Goal: Book appointment/travel/reservation

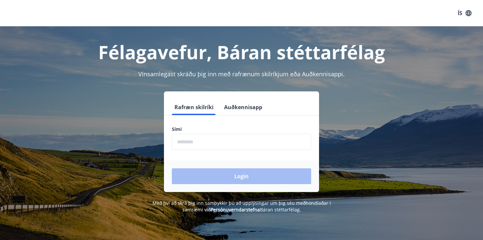
click at [185, 143] on input "phone" at bounding box center [241, 142] width 139 height 16
type input "*"
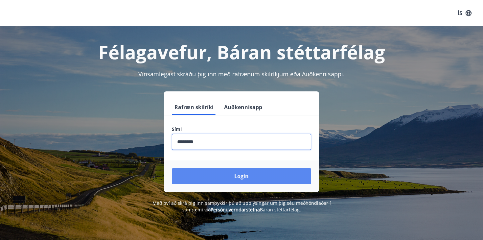
type input "********"
click at [240, 177] on button "Login" at bounding box center [241, 176] width 139 height 16
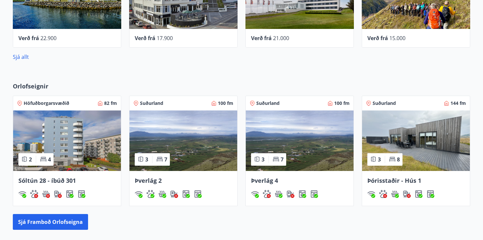
scroll to position [345, 0]
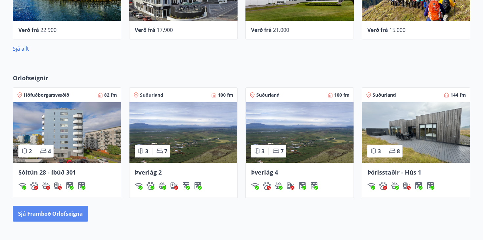
click at [51, 215] on button "Sjá framboð orlofseigna" at bounding box center [50, 214] width 75 height 16
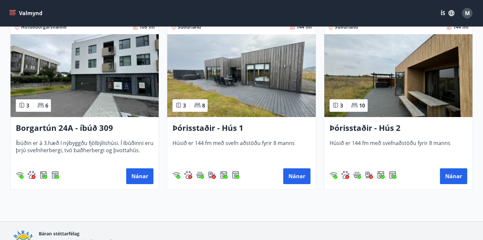
scroll to position [513, 0]
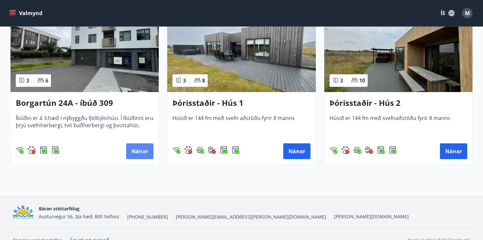
click at [134, 149] on button "Nánar" at bounding box center [139, 151] width 27 height 16
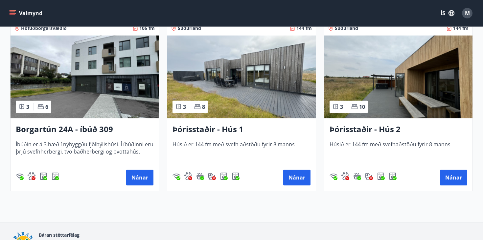
scroll to position [501, 0]
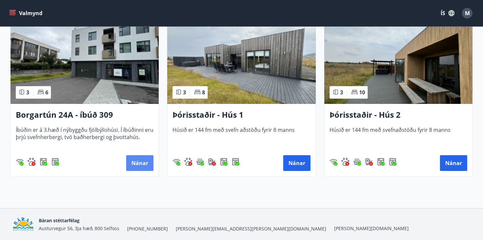
click at [139, 165] on button "Nánar" at bounding box center [139, 163] width 27 height 16
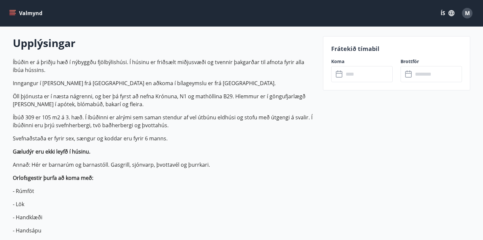
scroll to position [190, 0]
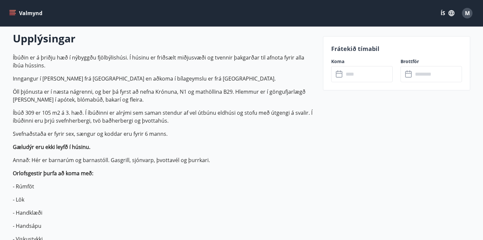
click at [354, 76] on input "text" at bounding box center [368, 74] width 49 height 16
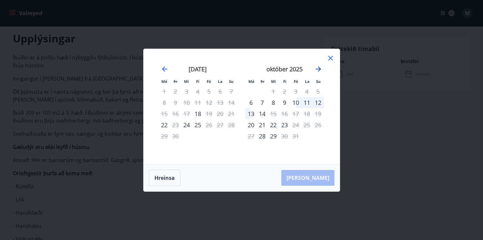
click at [318, 68] on icon "Move forward to switch to the next month." at bounding box center [319, 69] width 8 height 8
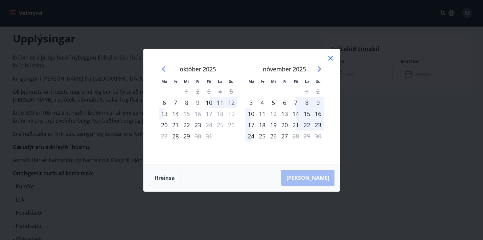
click at [318, 68] on icon "Move forward to switch to the next month." at bounding box center [319, 69] width 8 height 8
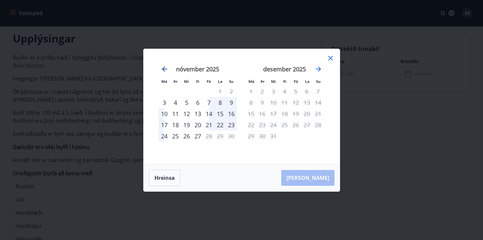
click at [164, 69] on icon "Move backward to switch to the previous month." at bounding box center [165, 69] width 8 height 8
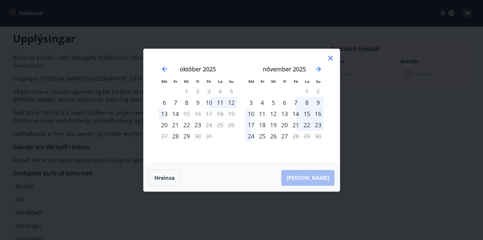
click at [330, 57] on icon at bounding box center [330, 58] width 5 height 5
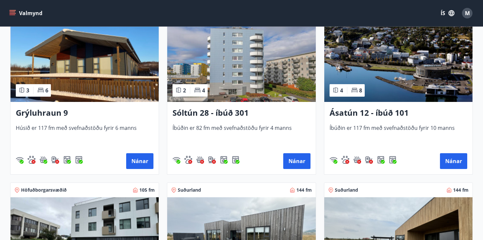
scroll to position [325, 0]
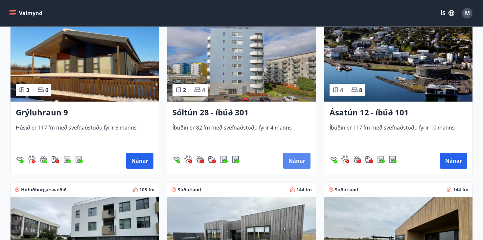
click at [293, 158] on button "Nánar" at bounding box center [296, 161] width 27 height 16
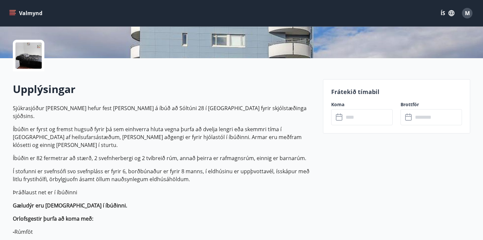
scroll to position [151, 0]
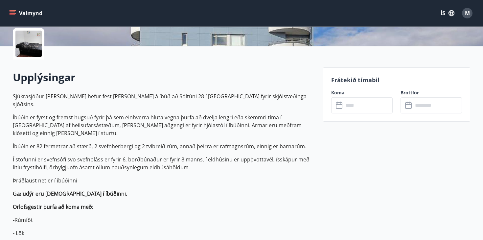
click at [358, 107] on input "text" at bounding box center [368, 105] width 49 height 16
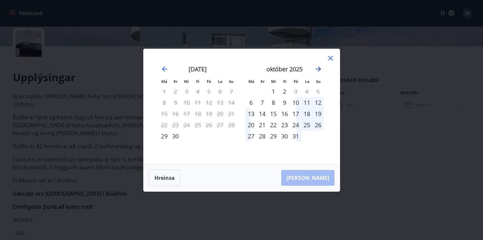
click at [319, 68] on icon "Move forward to switch to the next month." at bounding box center [318, 68] width 5 height 5
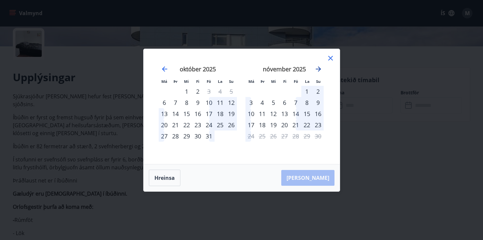
click at [319, 68] on icon "Move forward to switch to the next month." at bounding box center [318, 68] width 5 height 5
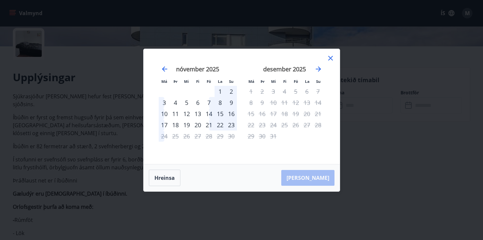
click at [329, 56] on icon at bounding box center [330, 58] width 5 height 5
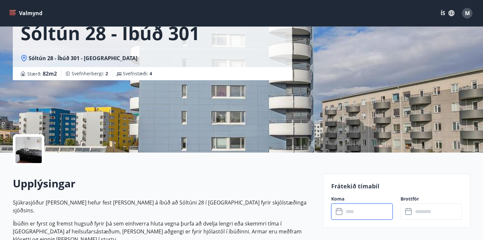
scroll to position [0, 0]
